Goal: Find specific page/section: Find specific page/section

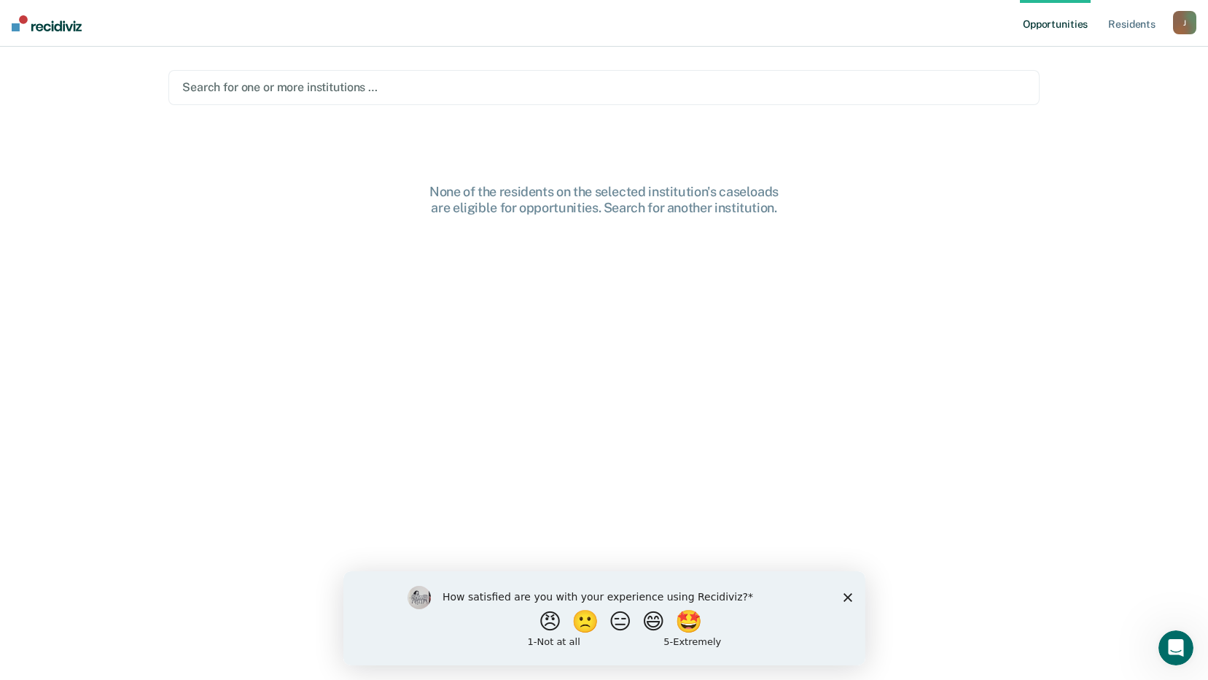
click at [852, 594] on div "How satisfied are you with your experience using Recidiviz? 😠 🙁 😑 😄 🤩 1 - Not a…" at bounding box center [604, 617] width 522 height 94
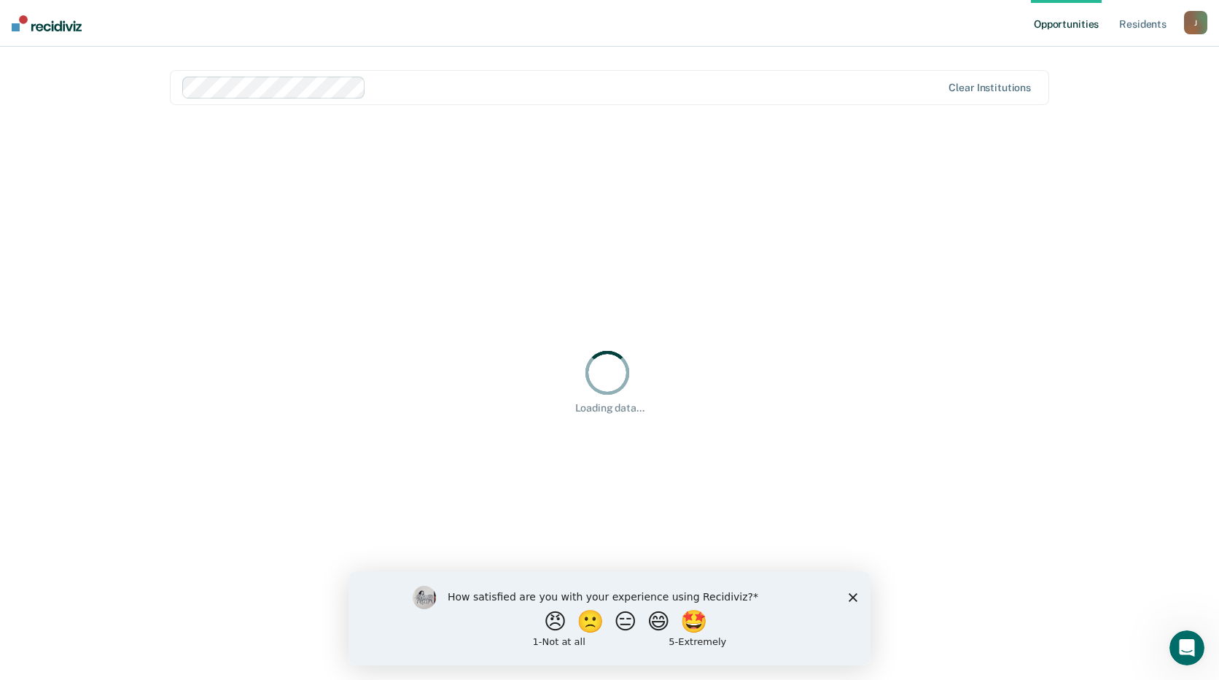
click at [854, 592] on icon "Close survey" at bounding box center [853, 596] width 9 height 9
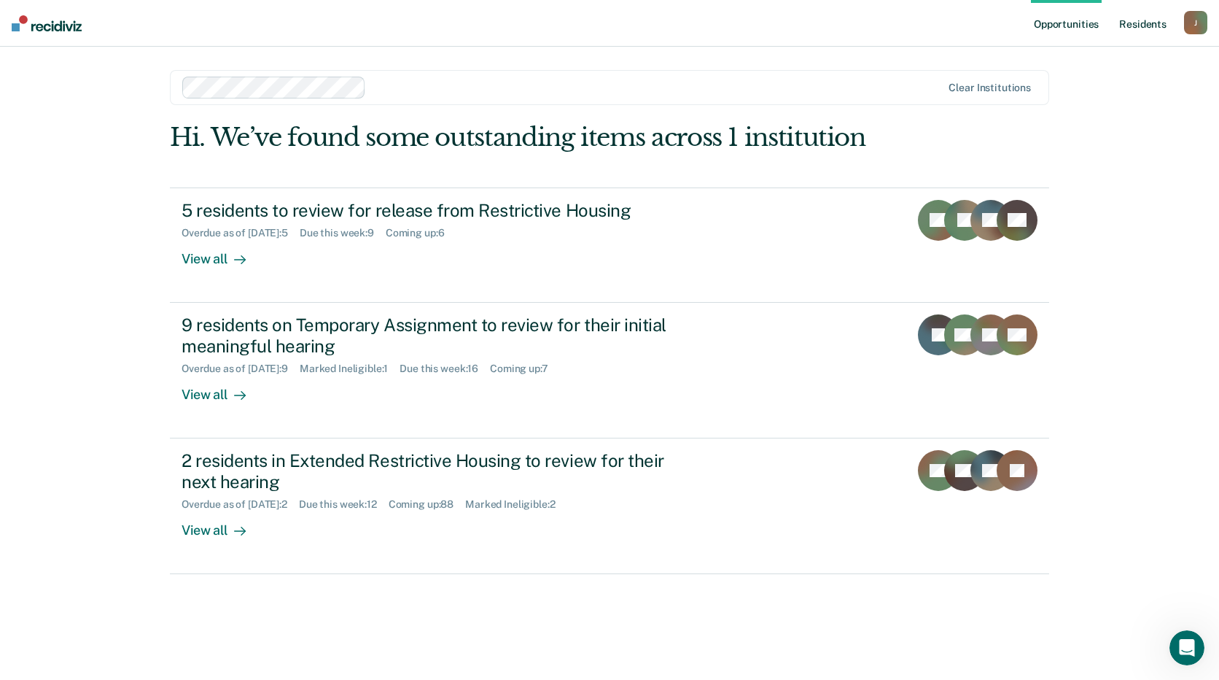
click at [1159, 20] on link "Resident s" at bounding box center [1142, 23] width 53 height 47
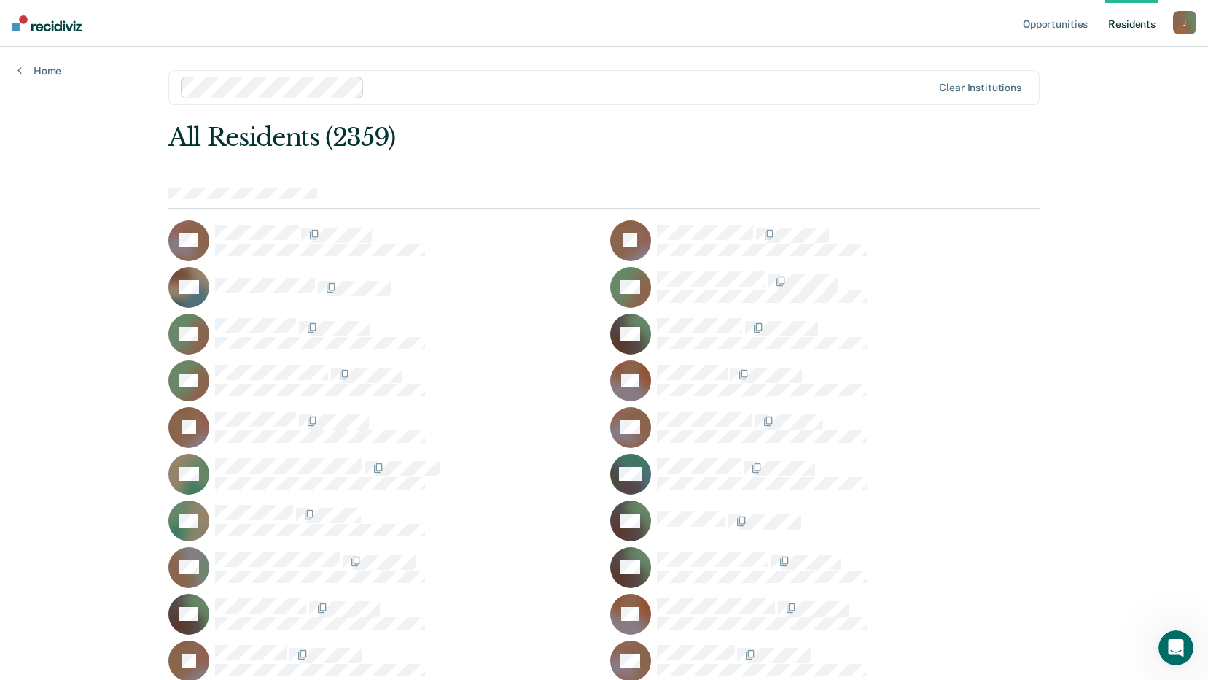
scroll to position [50343, 0]
